Goal: Task Accomplishment & Management: Manage account settings

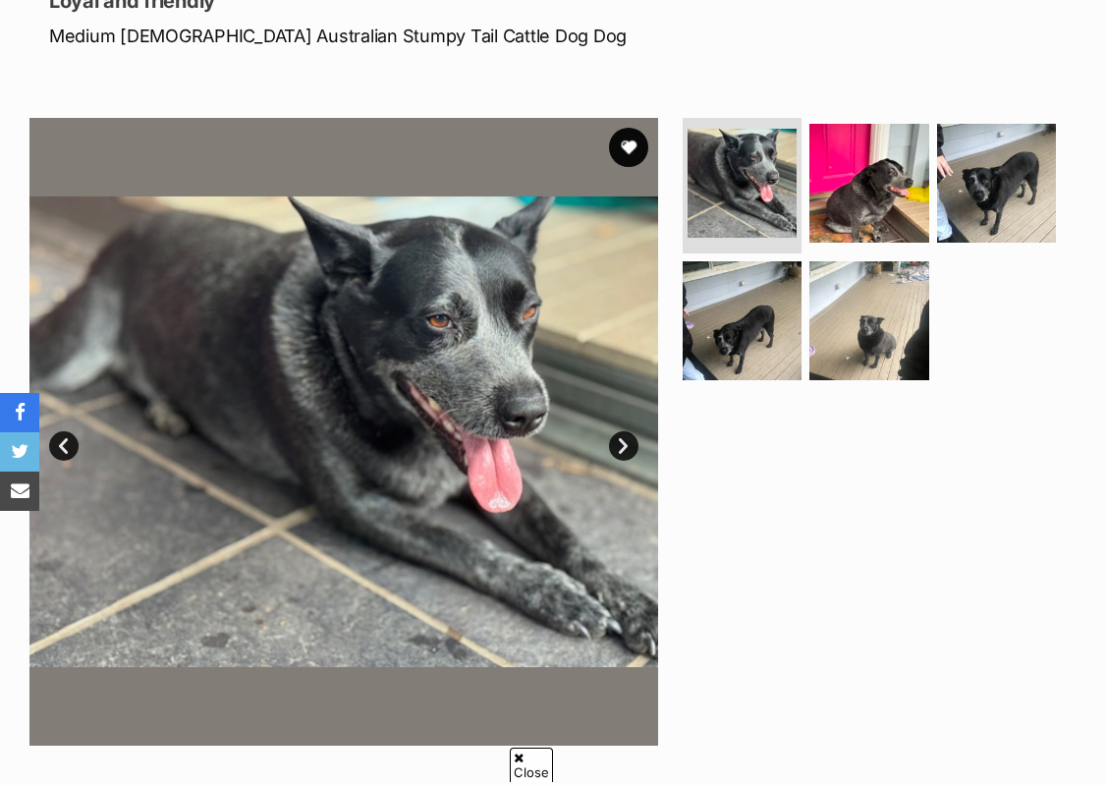
scroll to position [286, 0]
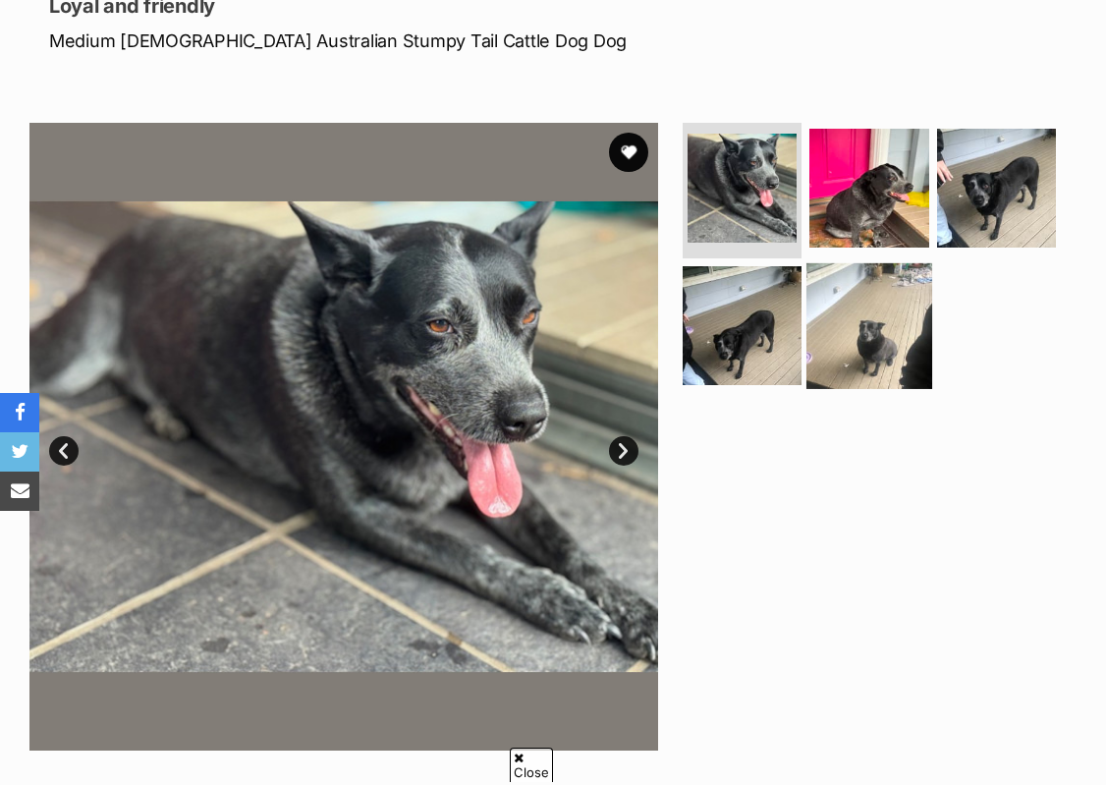
click at [864, 322] on img at bounding box center [870, 326] width 126 height 126
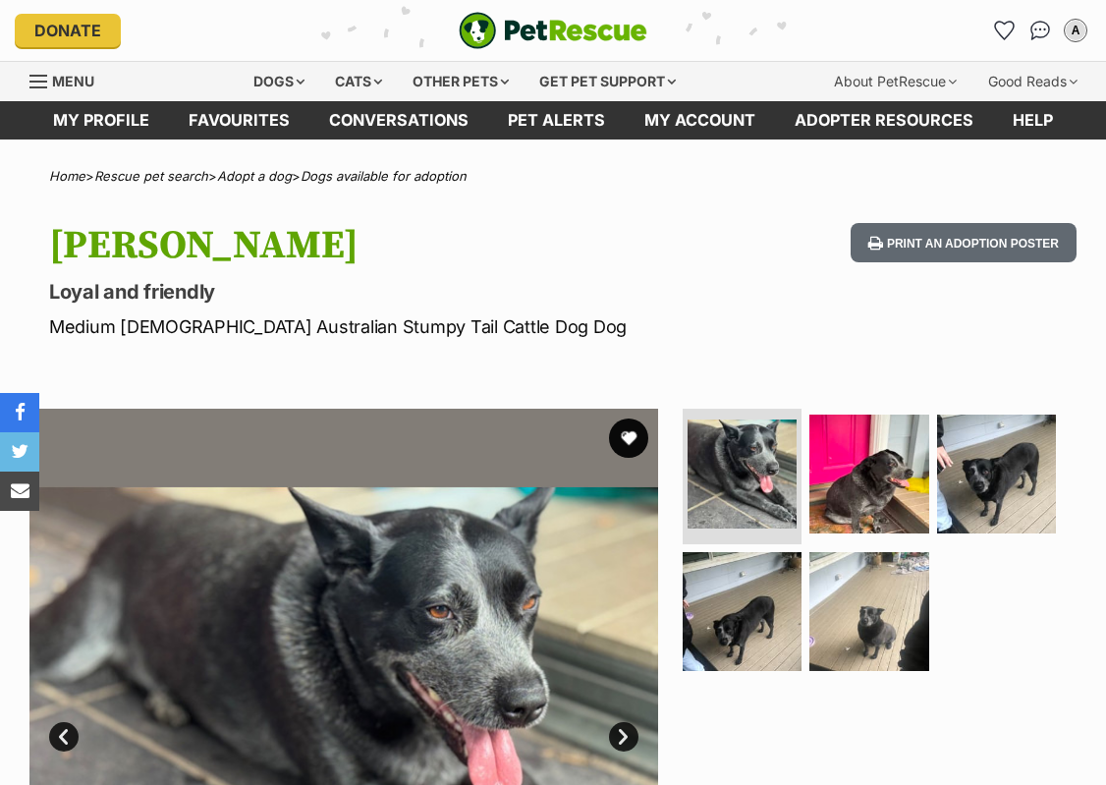
drag, startPoint x: 0, startPoint y: 0, endPoint x: 632, endPoint y: 435, distance: 767.3
click at [631, 435] on button "favourite" at bounding box center [628, 438] width 43 height 43
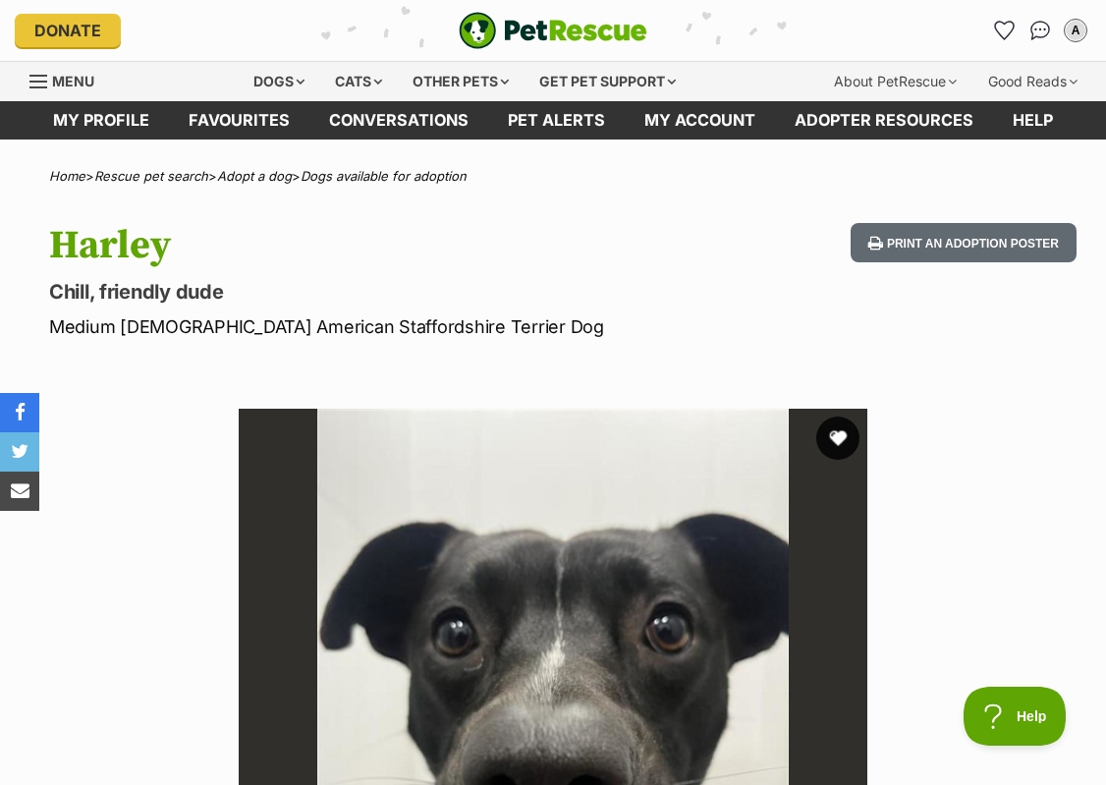
click at [834, 437] on button "favourite" at bounding box center [838, 438] width 43 height 43
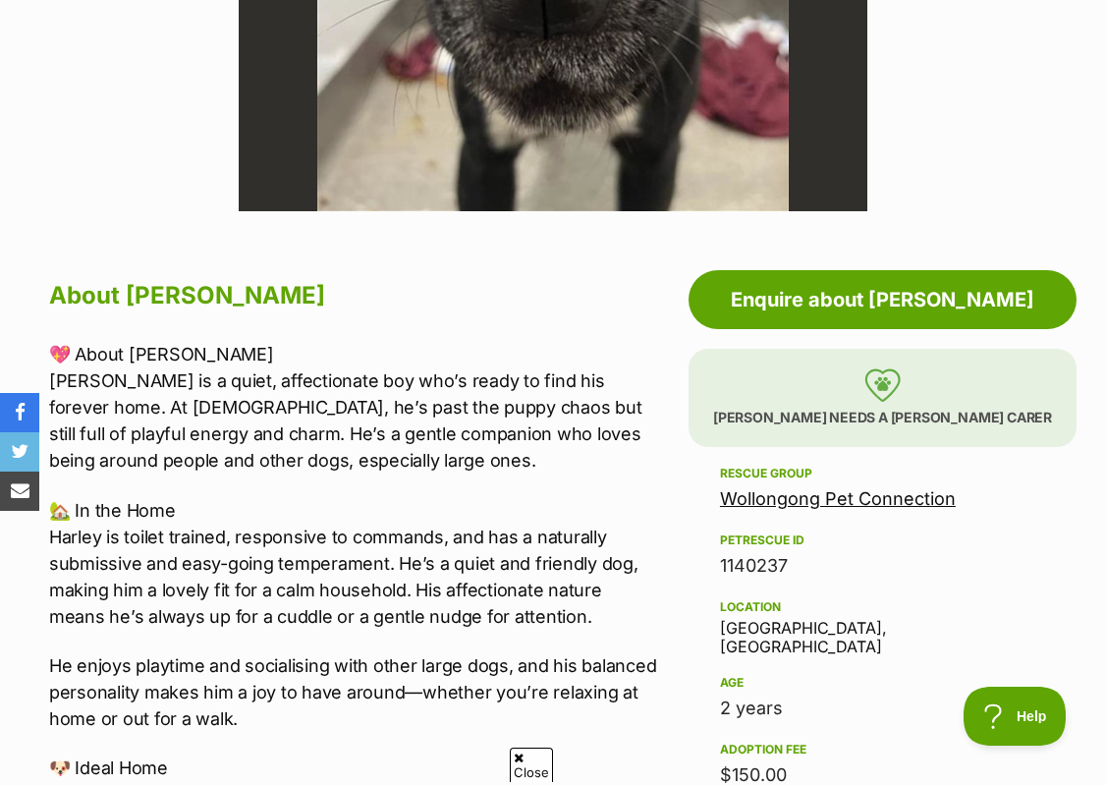
scroll to position [1376, 0]
